Goal: Task Accomplishment & Management: Manage account settings

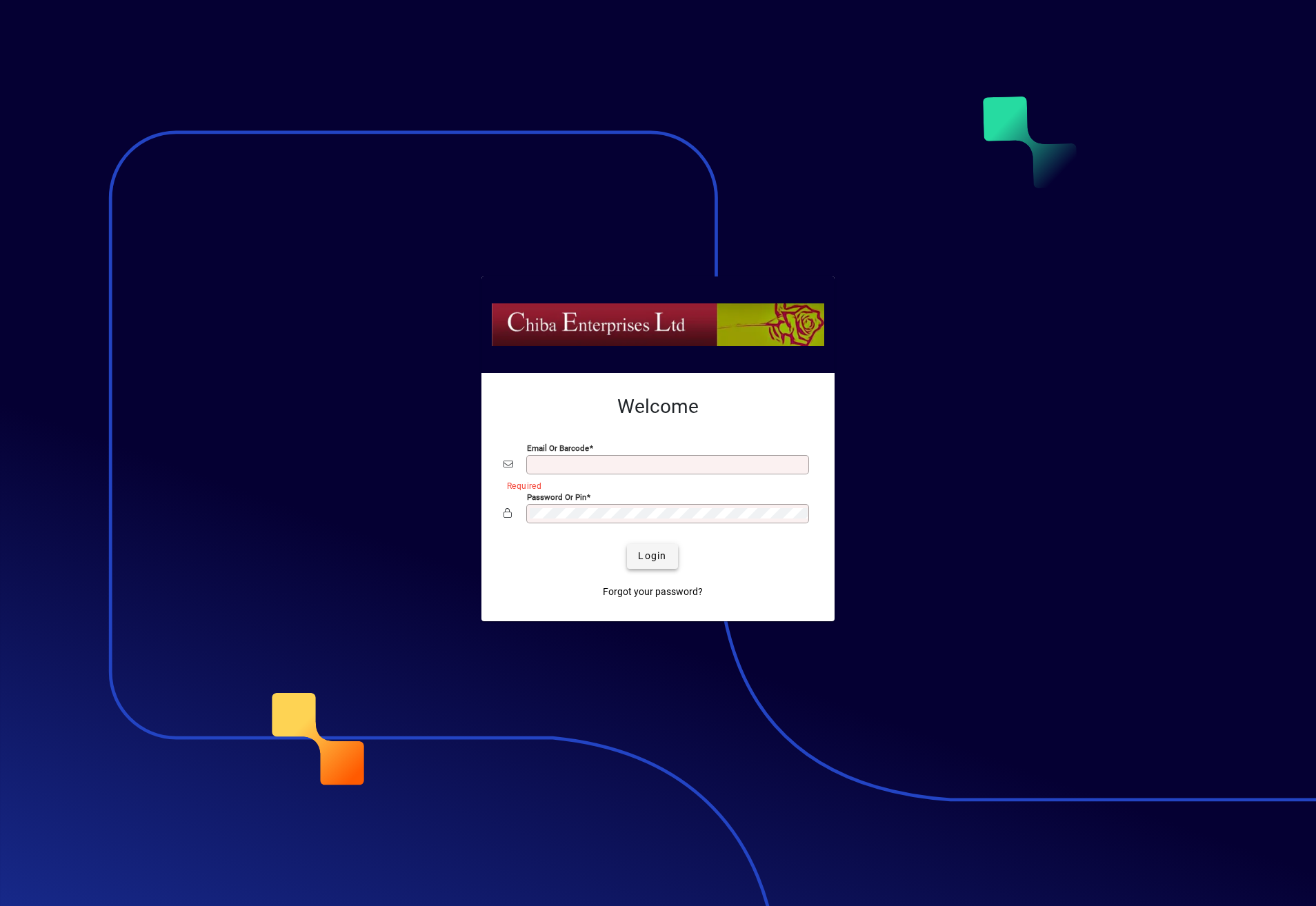
type input "**********"
click at [660, 557] on span "Login" at bounding box center [652, 556] width 28 height 15
